Goal: Task Accomplishment & Management: Use online tool/utility

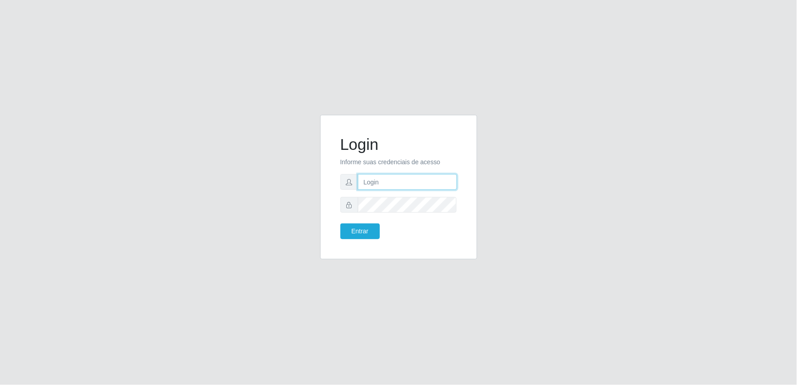
click at [395, 183] on input "text" at bounding box center [407, 182] width 99 height 16
type input "[EMAIL_ADDRESS][DOMAIN_NAME]"
click at [341, 223] on button "Entrar" at bounding box center [360, 231] width 39 height 16
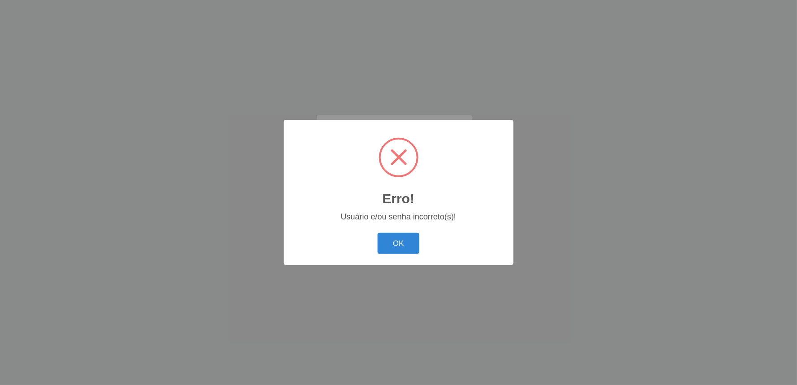
click at [378, 233] on button "OK" at bounding box center [399, 243] width 42 height 21
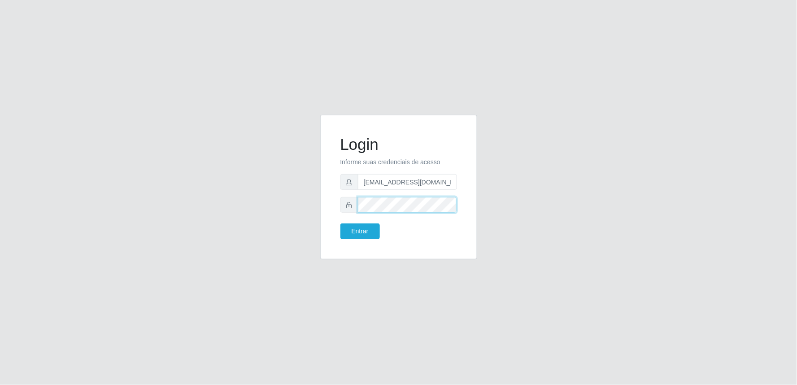
click at [341, 223] on button "Entrar" at bounding box center [360, 231] width 39 height 16
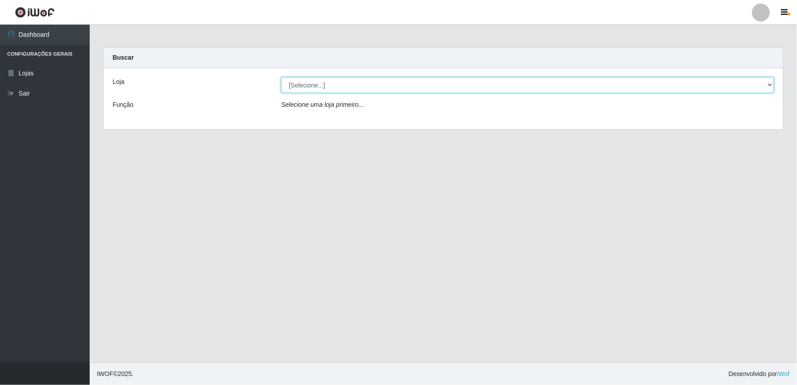
click at [770, 89] on select "[Selecione...] Queiroz Atacadão - Ceará Mirim" at bounding box center [527, 85] width 493 height 16
select select "465"
click at [281, 77] on select "[Selecione...] Queiroz Atacadão - Ceará Mirim" at bounding box center [527, 85] width 493 height 16
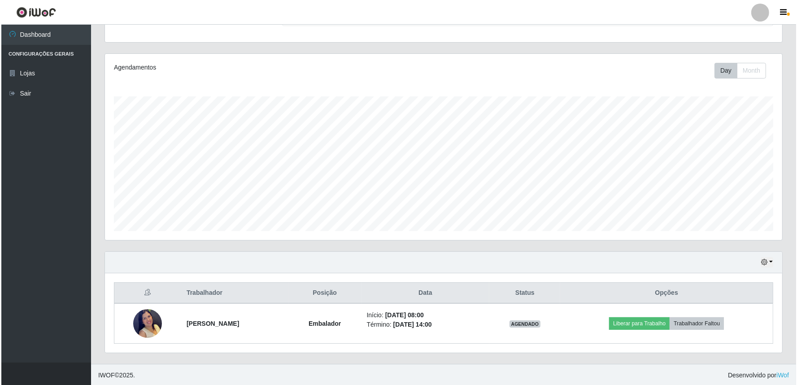
scroll to position [91, 0]
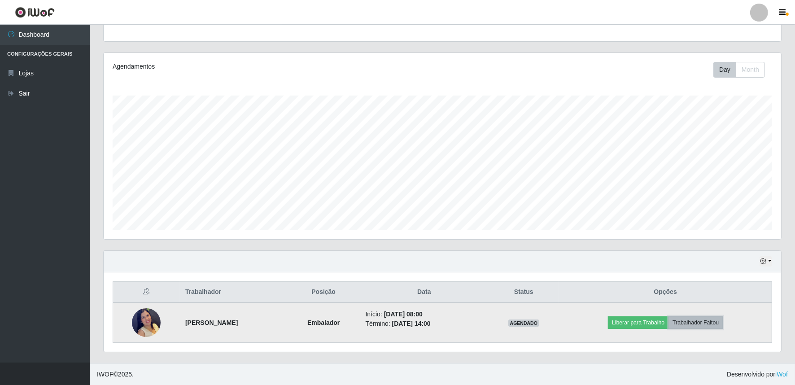
click at [704, 317] on button "Trabalhador Faltou" at bounding box center [696, 322] width 54 height 13
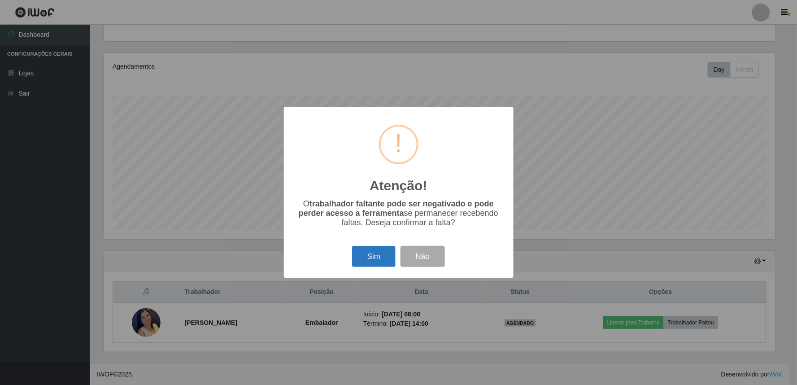
click at [376, 253] on button "Sim" at bounding box center [374, 256] width 44 height 21
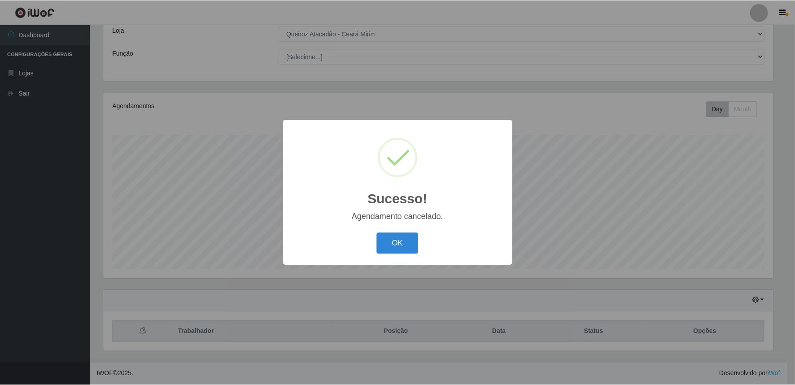
scroll to position [51, 0]
click at [390, 245] on button "OK" at bounding box center [399, 243] width 42 height 21
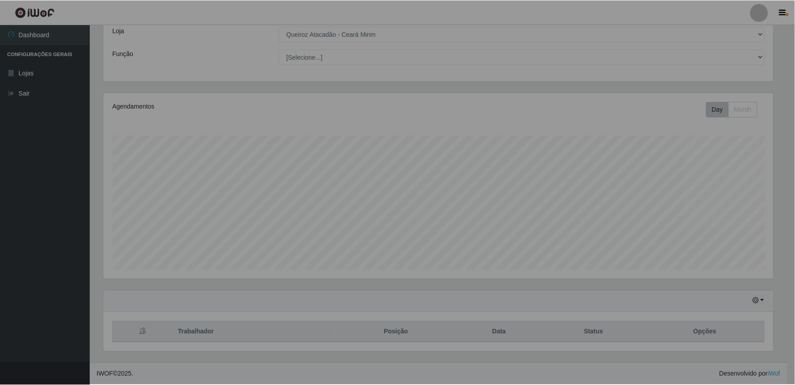
scroll to position [186, 677]
